Goal: Task Accomplishment & Management: Use online tool/utility

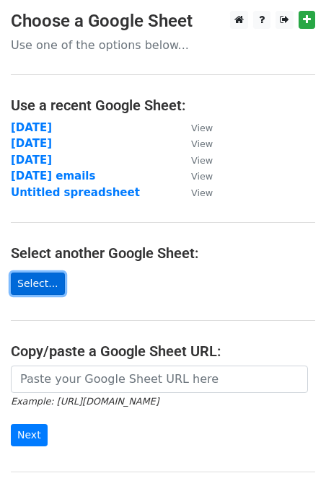
click at [37, 275] on link "Select..." at bounding box center [38, 283] width 54 height 22
click at [27, 282] on link "Select..." at bounding box center [38, 283] width 54 height 22
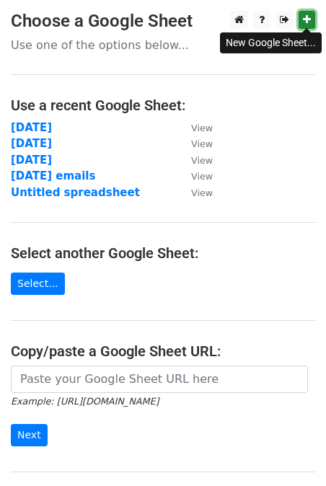
click at [306, 17] on icon at bounding box center [307, 19] width 8 height 10
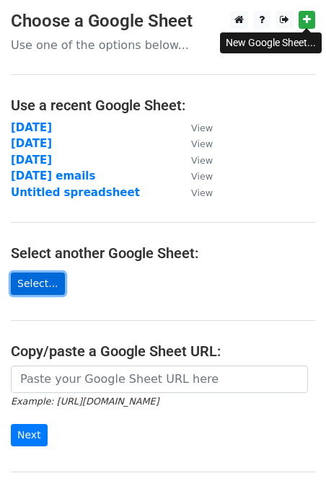
click at [54, 283] on link "Select..." at bounding box center [38, 283] width 54 height 22
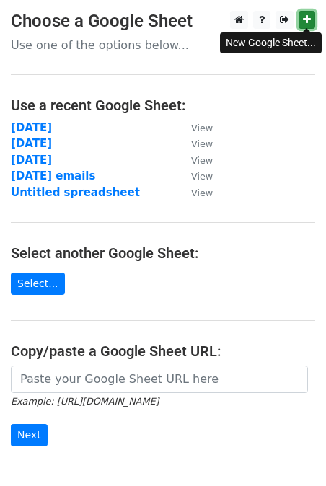
click at [301, 17] on link at bounding box center [306, 20] width 17 height 18
click at [52, 131] on strong "[DATE]" at bounding box center [31, 127] width 41 height 13
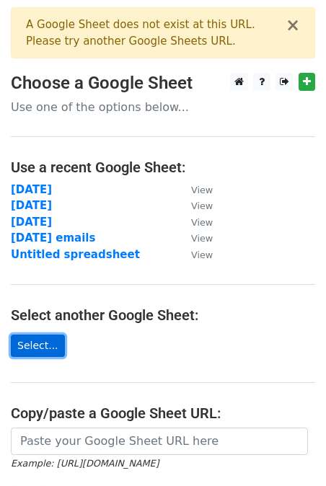
click at [43, 344] on link "Select..." at bounding box center [38, 345] width 54 height 22
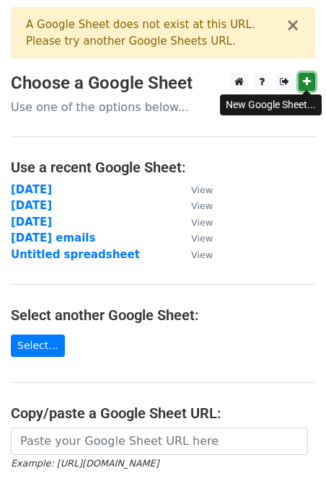
click at [308, 82] on icon at bounding box center [307, 81] width 8 height 10
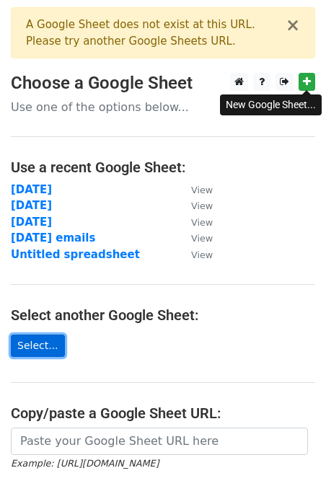
click at [45, 340] on link "Select..." at bounding box center [38, 345] width 54 height 22
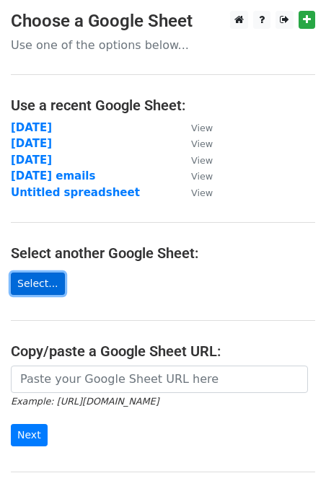
click at [37, 280] on link "Select..." at bounding box center [38, 283] width 54 height 22
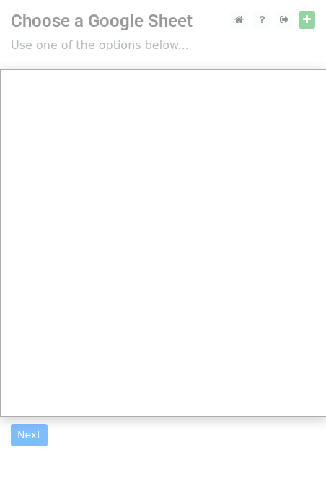
click at [242, 20] on div at bounding box center [163, 318] width 326 height 636
click at [233, 22] on div at bounding box center [163, 318] width 326 height 636
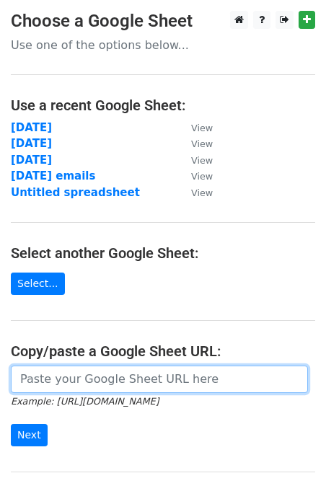
click at [73, 389] on input "url" at bounding box center [159, 378] width 297 height 27
paste input "https://docs.google.com/spreadsheets/d/15TDAPvefL1x4a-N_8EDvH2_lTh2gVkQ0pIM32n8…"
click at [70, 386] on input "https://docs.google.com/spreadsheets/d/15TDAPvefL1x4a-N_8EDvH2_lTh2gVkQ0pIM32n8…" at bounding box center [159, 378] width 297 height 27
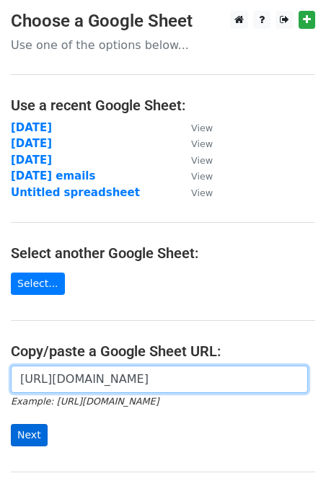
type input "https://docs.google.com/spreadsheets/d/15TDAPvefL1x4a-N_8EDvH2_lTh2gVkQ0pIM32n8…"
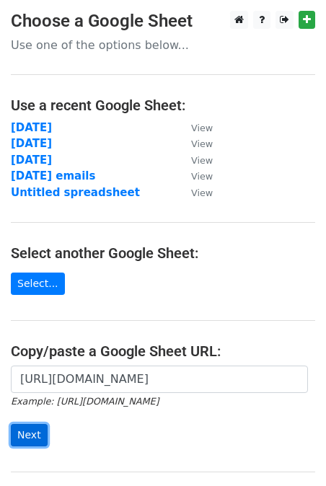
click at [34, 432] on input "Next" at bounding box center [29, 435] width 37 height 22
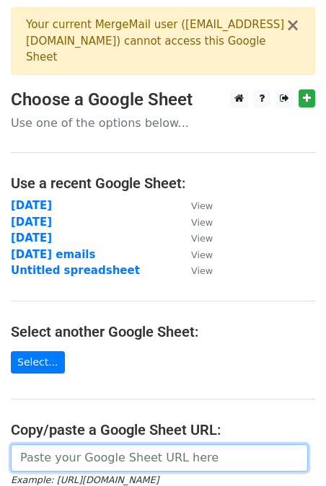
click at [71, 455] on input "url" at bounding box center [159, 457] width 297 height 27
paste input "[URL][DOMAIN_NAME]"
type input "[URL][DOMAIN_NAME]"
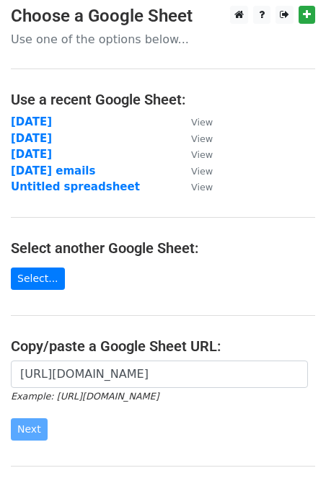
scroll to position [0, 0]
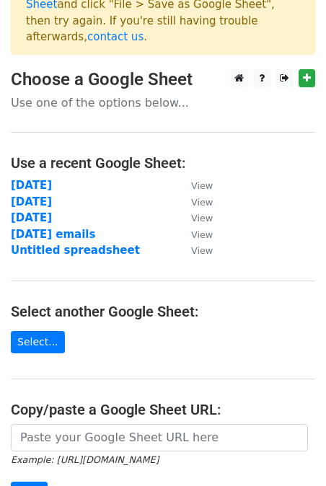
scroll to position [53, 0]
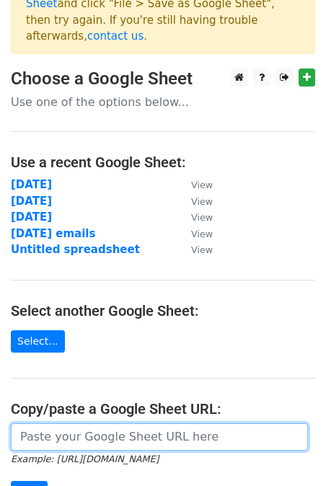
click at [47, 423] on input "url" at bounding box center [159, 436] width 297 height 27
paste input "https://docs.google.com/spreadsheets/d/1yMmnnFpOl002zUFD9w-ROM13K8KXTbn0giN-4jF…"
type input "https://docs.google.com/spreadsheets/d/1yMmnnFpOl002zUFD9w-ROM13K8KXTbn0giN-4jF…"
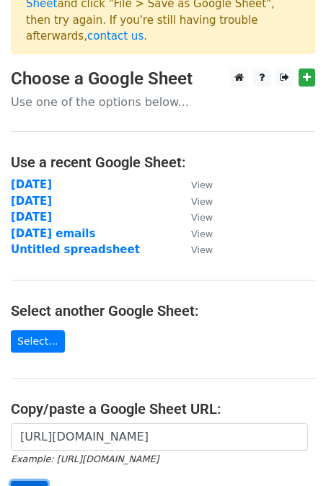
click at [33, 481] on input "Next" at bounding box center [29, 492] width 37 height 22
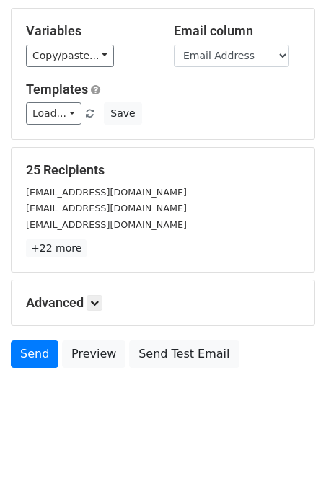
scroll to position [72, 0]
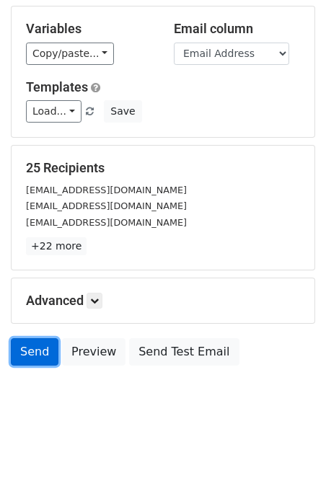
click at [37, 355] on link "Send" at bounding box center [35, 351] width 48 height 27
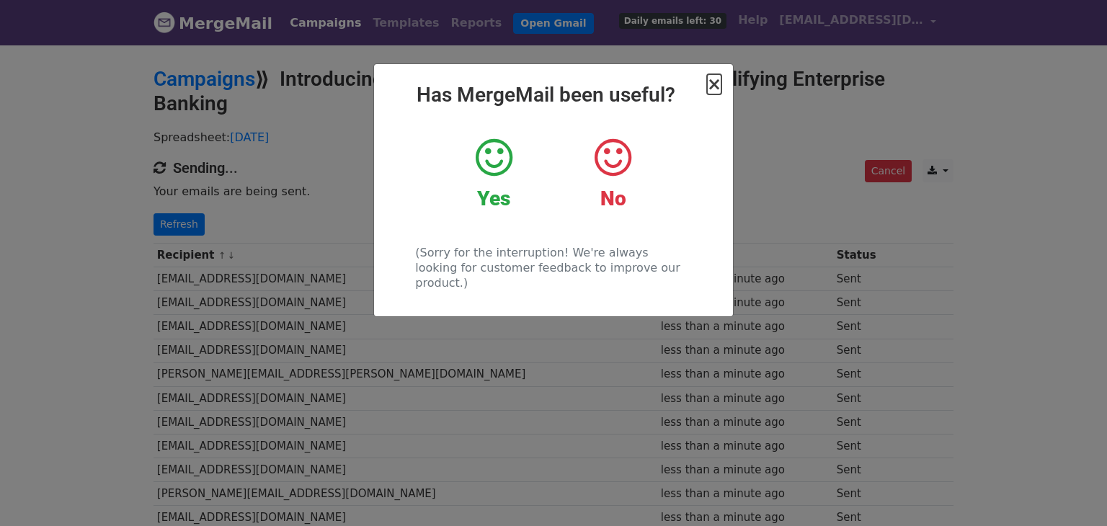
click at [715, 84] on span "×" at bounding box center [714, 84] width 14 height 20
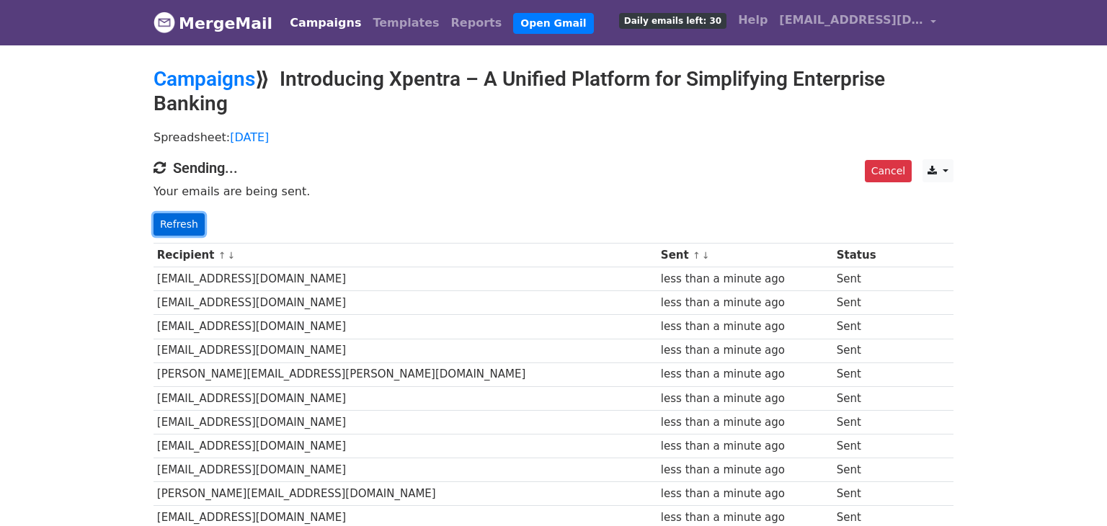
click at [187, 224] on link "Refresh" at bounding box center [179, 224] width 51 height 22
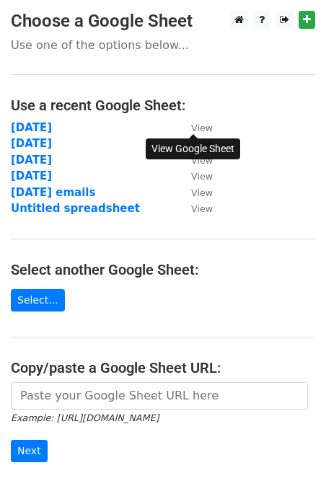
click at [199, 130] on small "View" at bounding box center [202, 128] width 22 height 11
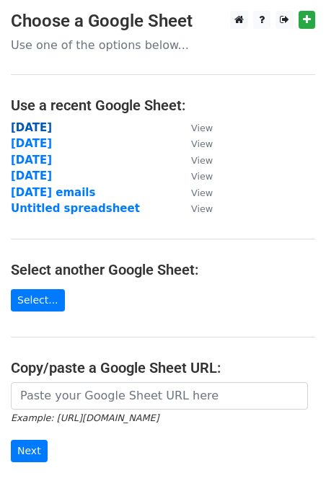
click at [37, 132] on strong "[DATE]" at bounding box center [31, 127] width 41 height 13
click at [37, 131] on strong "[DATE]" at bounding box center [31, 127] width 41 height 13
